Goal: Task Accomplishment & Management: Complete application form

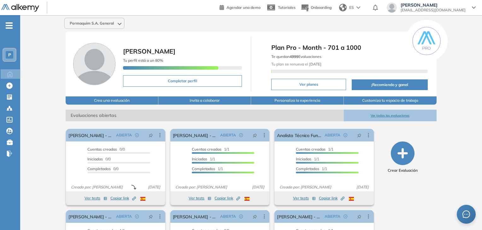
click at [8, 27] on span "-" at bounding box center [9, 24] width 7 height 5
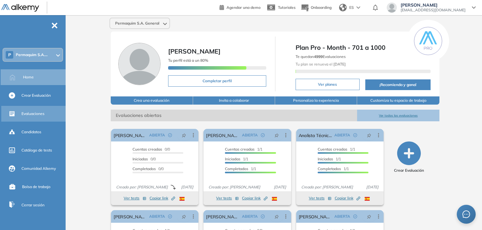
click at [34, 118] on div "Evaluaciones" at bounding box center [42, 113] width 43 height 11
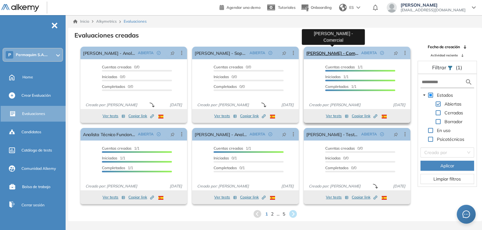
click at [330, 55] on link "[PERSON_NAME] - Comercial" at bounding box center [332, 53] width 52 height 13
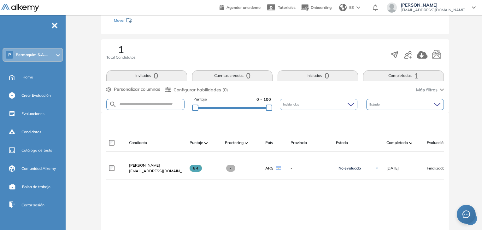
scroll to position [95, 0]
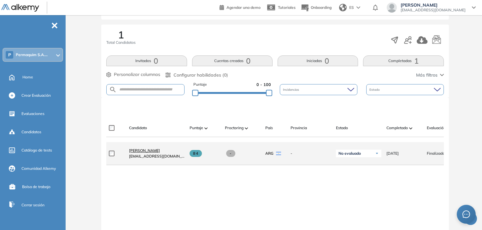
click at [145, 153] on span "[PERSON_NAME]" at bounding box center [144, 150] width 31 height 5
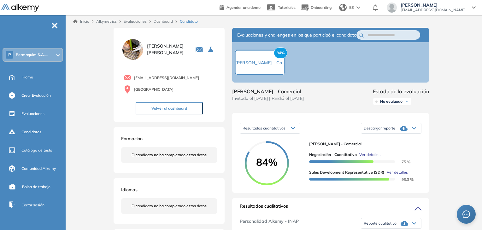
click at [132, 46] on img at bounding box center [132, 49] width 23 height 23
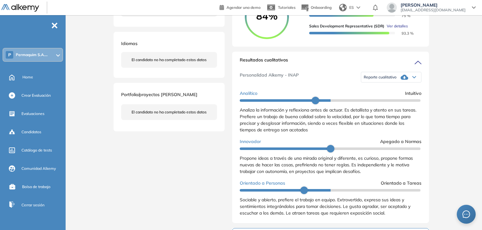
scroll to position [63, 0]
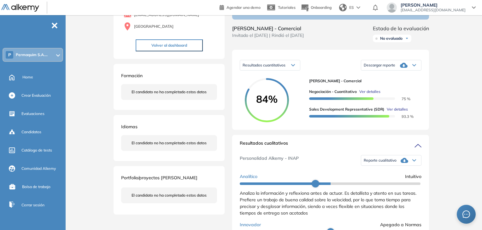
click at [413, 162] on icon at bounding box center [414, 160] width 4 height 3
click at [375, 174] on li "Reporte con Afinidad AI" at bounding box center [383, 171] width 38 height 6
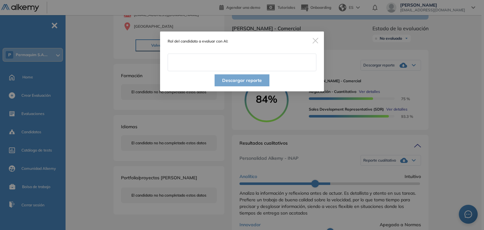
click at [204, 59] on input "text" at bounding box center [242, 63] width 149 height 18
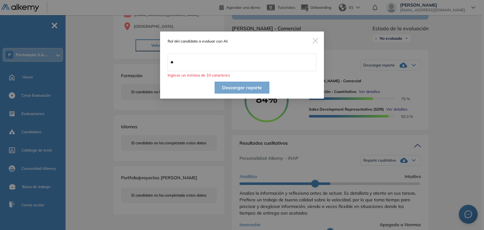
type input "*"
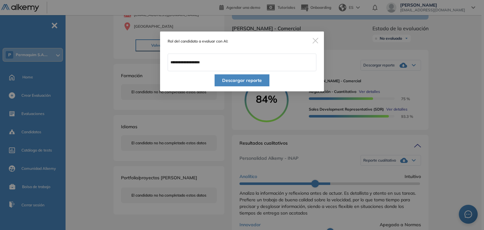
type input "**********"
drag, startPoint x: 235, startPoint y: 81, endPoint x: 237, endPoint y: 76, distance: 5.0
click at [237, 76] on button "Descargar reporte" at bounding box center [242, 80] width 55 height 12
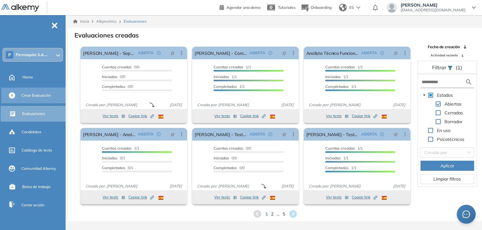
click at [41, 95] on span "Crear Evaluación" at bounding box center [35, 96] width 29 height 6
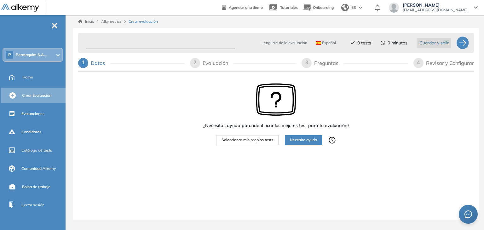
click at [117, 46] on input "text" at bounding box center [160, 43] width 149 height 12
type input "**********"
click at [294, 140] on span "Necesito ayuda" at bounding box center [303, 140] width 27 height 6
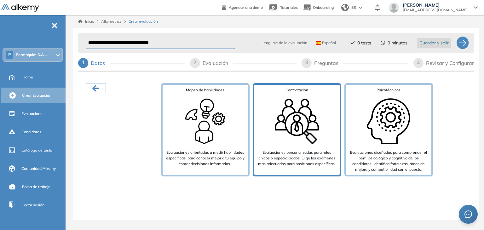
click at [270, 136] on div "Contratación Evaluaciones personalizadas para roles únicos o especializados. El…" at bounding box center [297, 129] width 89 height 93
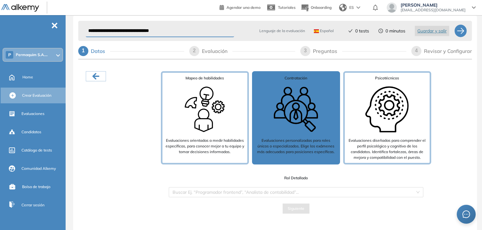
scroll to position [13, 0]
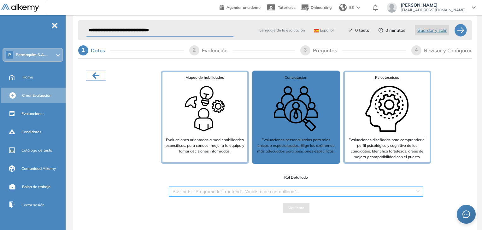
click at [286, 195] on input "search" at bounding box center [293, 191] width 242 height 9
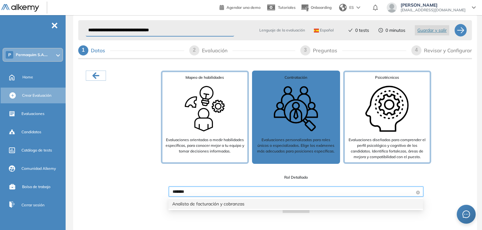
type input "********"
click at [218, 205] on div "Analista de facturación y cobranzas" at bounding box center [295, 204] width 247 height 7
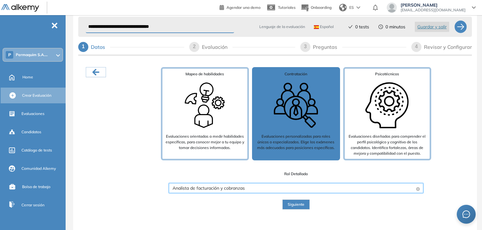
scroll to position [4, 0]
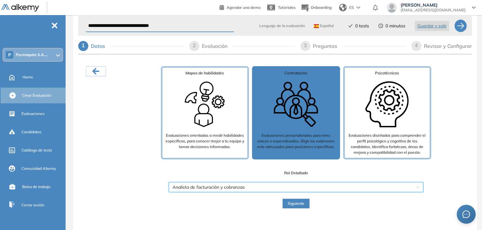
click at [290, 205] on span "Siguiente" at bounding box center [296, 204] width 17 height 6
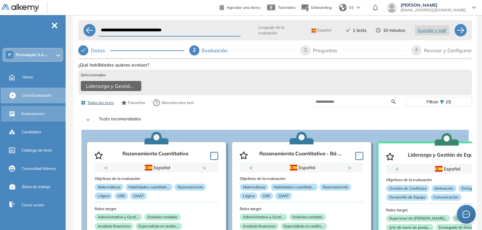
click at [34, 113] on span "Evaluaciones" at bounding box center [32, 114] width 23 height 6
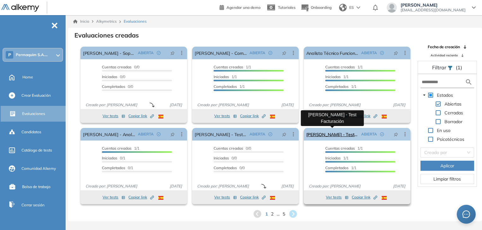
click at [330, 136] on link "[PERSON_NAME] - Test Facturación" at bounding box center [332, 134] width 52 height 13
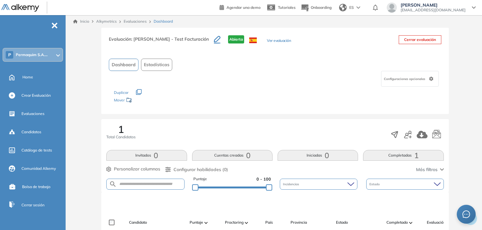
click at [278, 42] on button "Ver evaluación" at bounding box center [279, 41] width 24 height 7
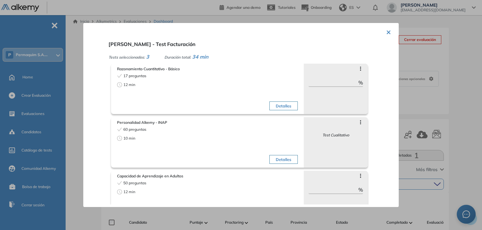
scroll to position [19, 0]
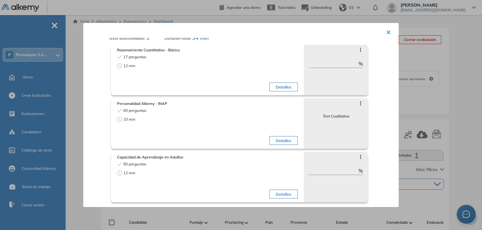
drag, startPoint x: 387, startPoint y: 31, endPoint x: 384, endPoint y: 33, distance: 3.8
click at [387, 31] on button "×" at bounding box center [388, 32] width 5 height 12
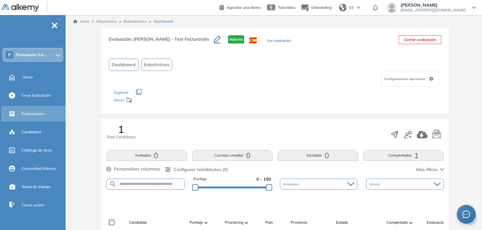
click at [34, 114] on span "Evaluaciones" at bounding box center [32, 114] width 23 height 6
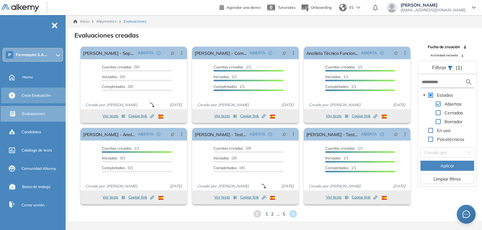
click at [37, 96] on span "Crear Evaluación" at bounding box center [35, 96] width 29 height 6
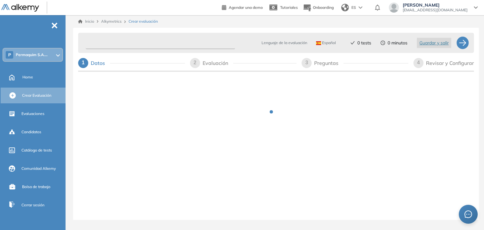
click at [101, 42] on input "text" at bounding box center [160, 43] width 149 height 12
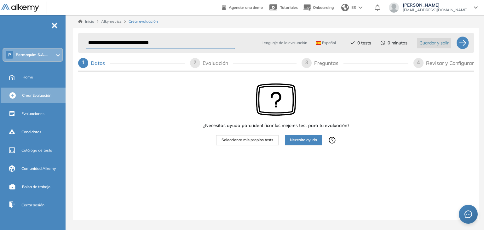
type input "**********"
click at [267, 143] on button "Seleccionar mis propios tests" at bounding box center [247, 140] width 62 height 10
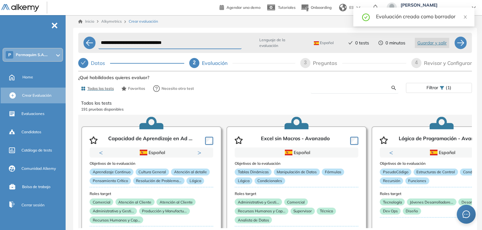
click at [334, 88] on input "text" at bounding box center [354, 88] width 76 height 6
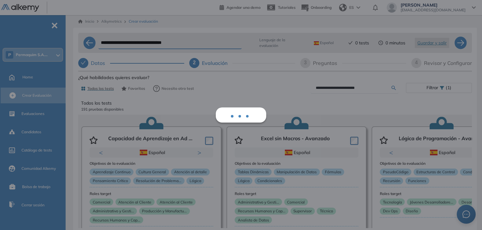
click at [393, 89] on div "**********" at bounding box center [274, 172] width 393 height 198
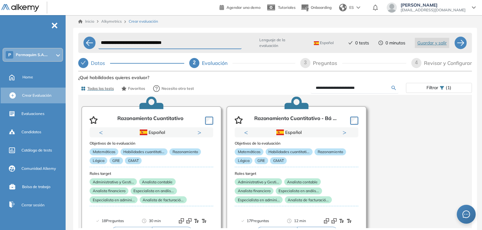
scroll to position [32, 0]
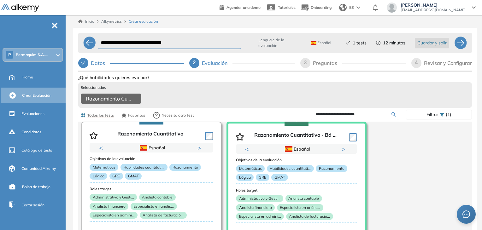
click at [393, 117] on icon at bounding box center [393, 114] width 4 height 4
click at [391, 117] on icon at bounding box center [393, 114] width 4 height 4
click at [378, 117] on input "**********" at bounding box center [354, 115] width 76 height 6
type input "*"
click at [393, 116] on div "**********" at bounding box center [274, 185] width 393 height 225
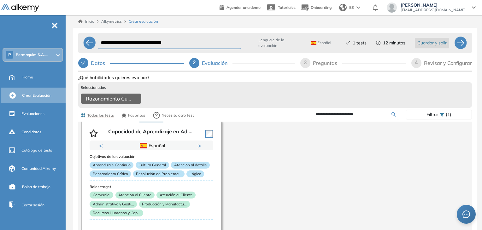
scroll to position [34, 0]
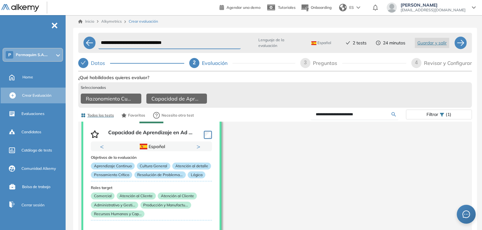
click at [364, 115] on input "**********" at bounding box center [354, 115] width 76 height 6
type input "*"
type input "**********"
click at [394, 118] on div "**********" at bounding box center [274, 185] width 393 height 225
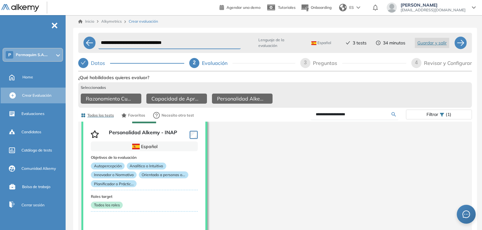
click at [306, 61] on span "3" at bounding box center [305, 62] width 3 height 5
select select "*****"
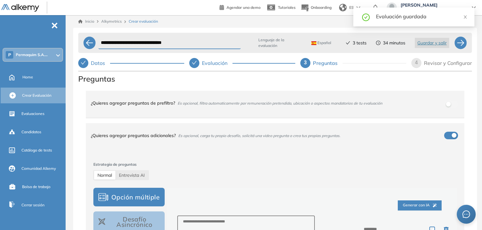
click at [452, 136] on div "button" at bounding box center [454, 135] width 5 height 5
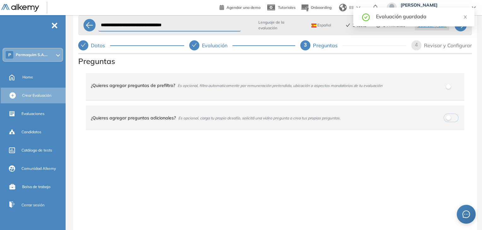
scroll to position [0, 0]
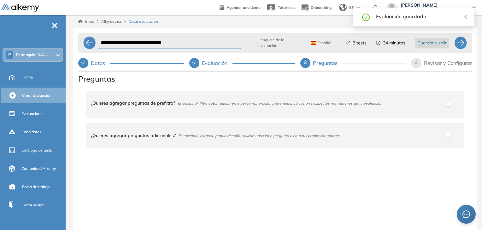
click at [416, 63] on span "4" at bounding box center [416, 62] width 3 height 5
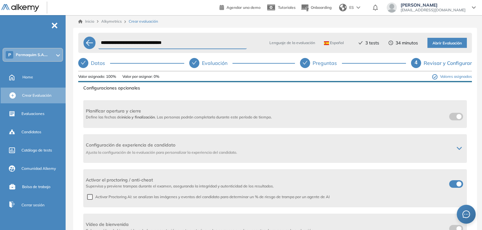
scroll to position [32, 0]
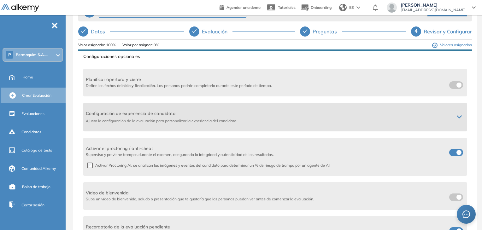
click at [457, 116] on icon at bounding box center [459, 117] width 4 height 2
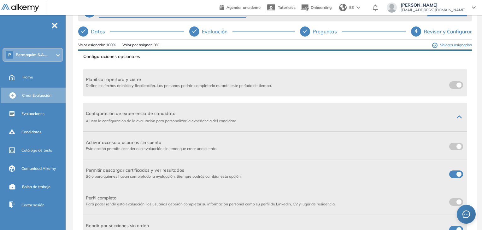
scroll to position [125, 0]
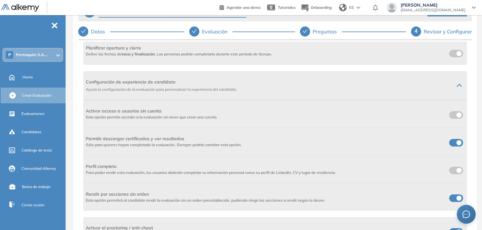
click at [454, 140] on span at bounding box center [451, 141] width 5 height 5
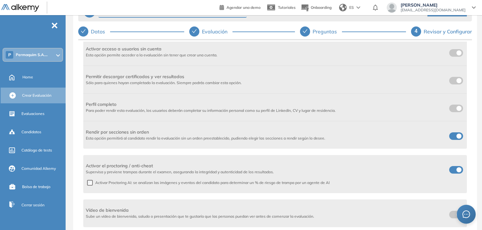
scroll to position [188, 0]
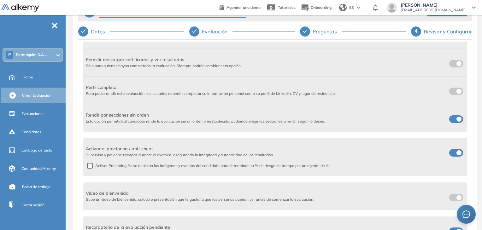
click at [454, 153] on span at bounding box center [451, 151] width 5 height 5
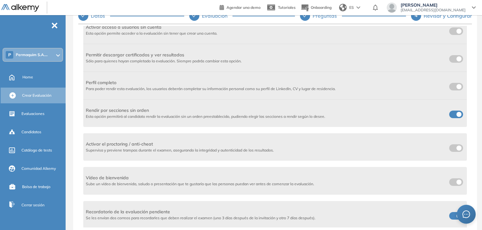
scroll to position [35, 0]
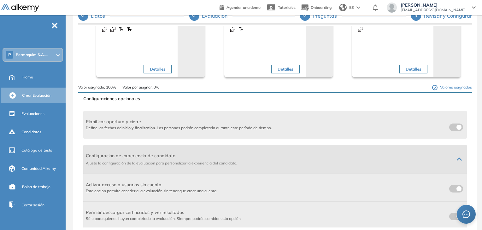
click at [455, 153] on div "Configuración de experiencia de candidato Ajusta la configuración de la evaluac…" at bounding box center [274, 159] width 383 height 29
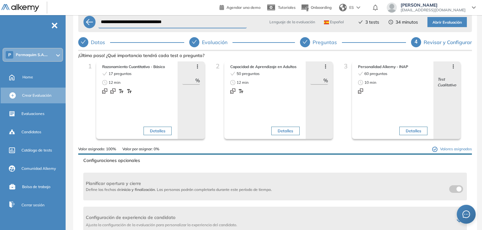
scroll to position [0, 0]
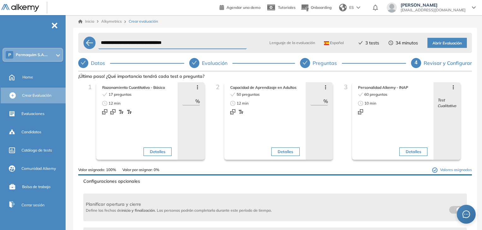
click at [440, 46] on span "Abrir Evaluación" at bounding box center [446, 43] width 29 height 6
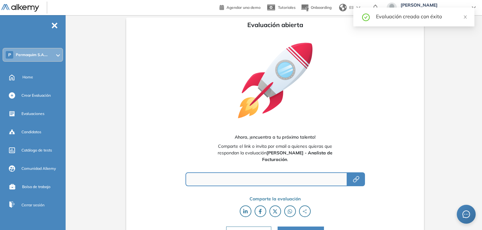
type input "**********"
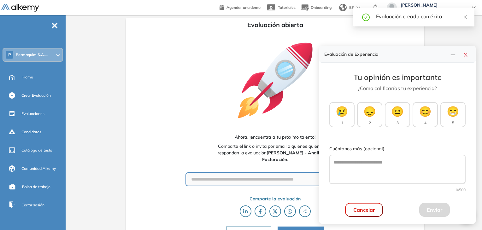
click at [351, 178] on div "Tu opinión es importante ¿Cómo calificarías tu experiencia? 😢 1 😞 2 😐 3 😊 4 😁 5…" at bounding box center [397, 145] width 156 height 164
click at [464, 56] on icon "close" at bounding box center [464, 55] width 3 height 4
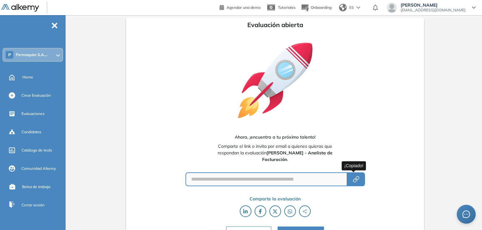
click at [353, 182] on icon "button" at bounding box center [356, 180] width 8 height 8
click at [353, 179] on icon "button" at bounding box center [356, 180] width 8 height 8
